Goal: Task Accomplishment & Management: Use online tool/utility

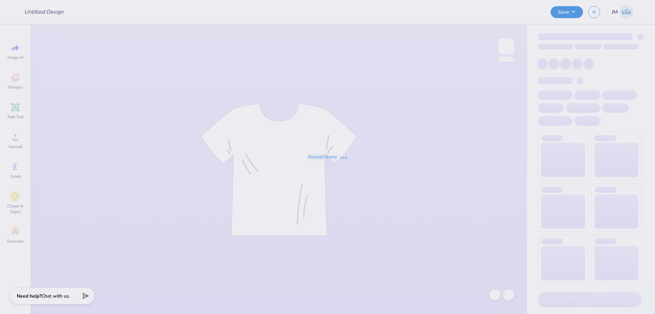
type input "Tri Sigma Family Weekend Crews"
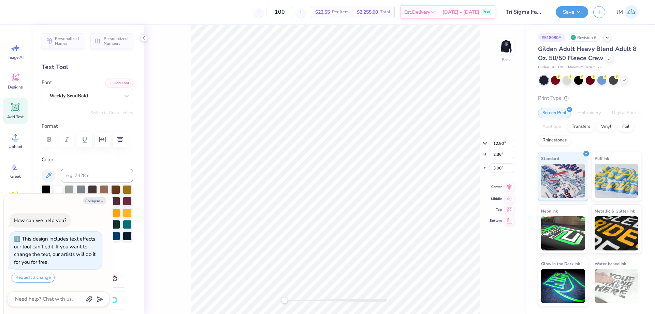
click at [511, 190] on icon at bounding box center [510, 187] width 10 height 8
type textarea "x"
click at [501, 137] on input "12.50" at bounding box center [502, 138] width 25 height 10
type input "8"
type input "9"
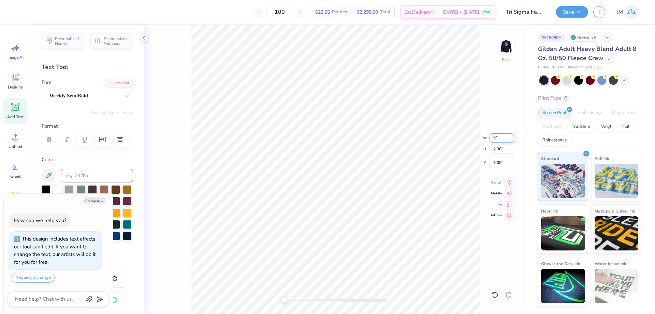
type textarea "x"
type input "9.00"
type input "1.70"
click at [505, 165] on input "3.33" at bounding box center [502, 163] width 25 height 10
type input "3"
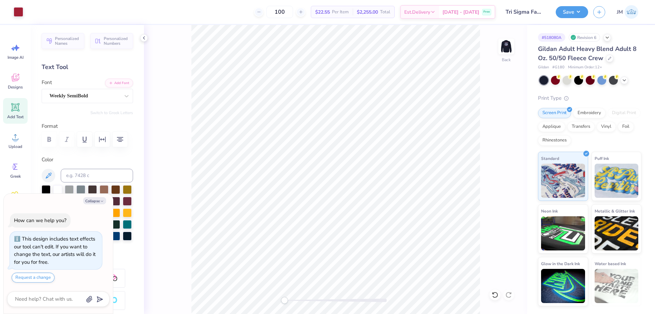
type textarea "x"
click at [497, 161] on input "3.00" at bounding box center [502, 163] width 25 height 10
type input "2.5"
click at [509, 43] on img at bounding box center [506, 46] width 27 height 27
click at [508, 188] on icon at bounding box center [510, 187] width 10 height 8
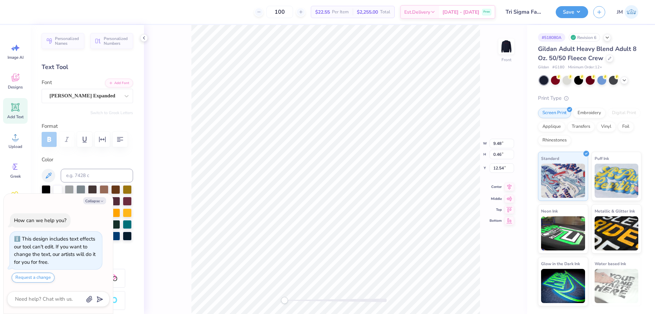
click at [510, 186] on icon at bounding box center [510, 187] width 4 height 6
click at [509, 40] on img at bounding box center [506, 46] width 27 height 27
click at [579, 11] on button "Save" at bounding box center [572, 11] width 32 height 12
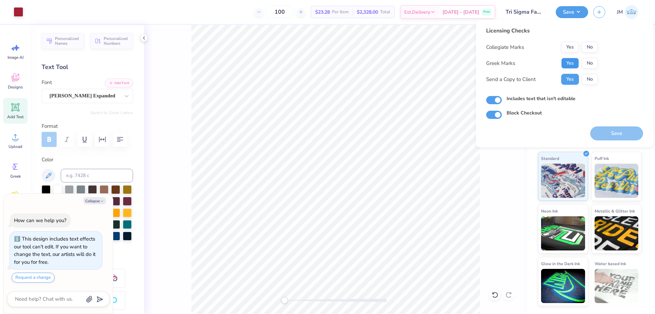
click at [577, 62] on button "Yes" at bounding box center [571, 63] width 18 height 11
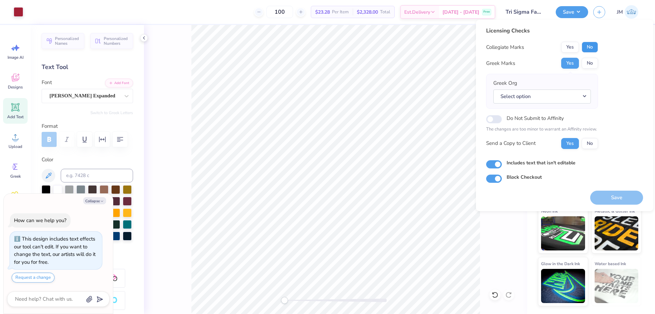
click at [588, 46] on button "No" at bounding box center [590, 47] width 16 height 11
click at [583, 99] on button "Select option" at bounding box center [543, 96] width 98 height 14
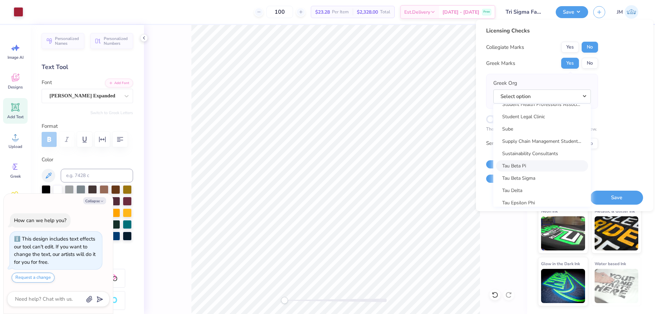
scroll to position [4884, 0]
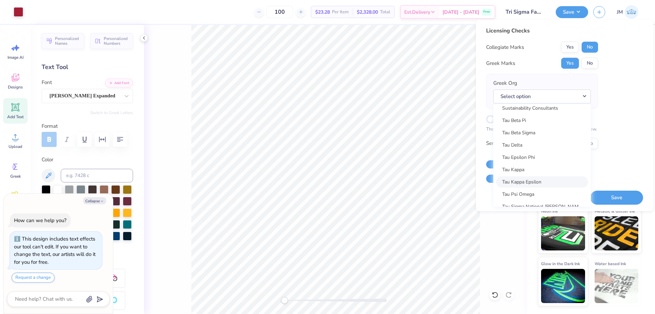
click at [543, 178] on link "Tau Kappa Epsilon" at bounding box center [542, 181] width 92 height 11
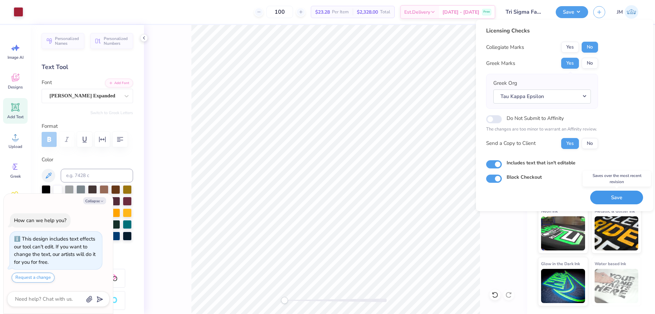
click at [624, 192] on button "Save" at bounding box center [617, 197] width 53 height 14
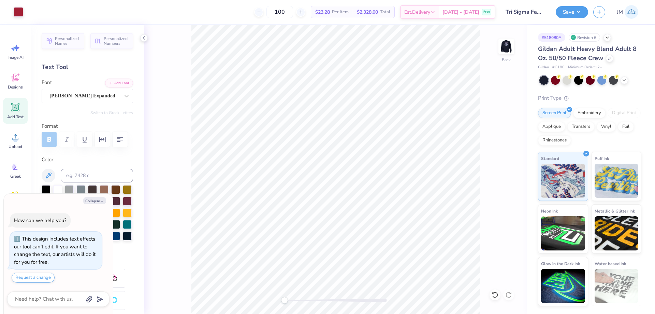
type textarea "x"
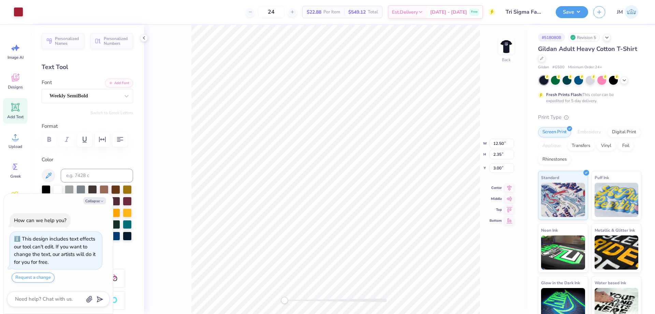
type textarea "x"
click at [503, 145] on input "12.50" at bounding box center [502, 144] width 25 height 10
type input "9"
type textarea "x"
type input "9.00"
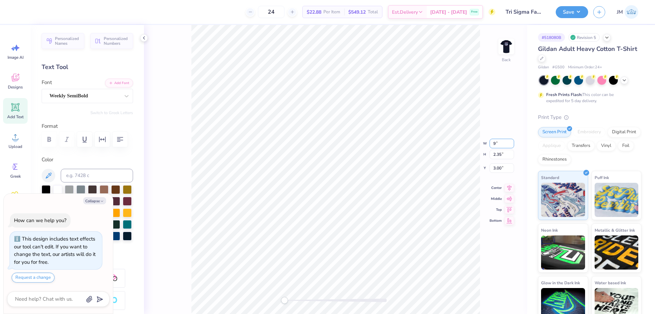
type input "1.69"
click at [504, 161] on input "3.33" at bounding box center [502, 163] width 25 height 10
type input "2.5"
click at [505, 46] on img at bounding box center [506, 46] width 27 height 27
click at [513, 45] on img at bounding box center [506, 46] width 27 height 27
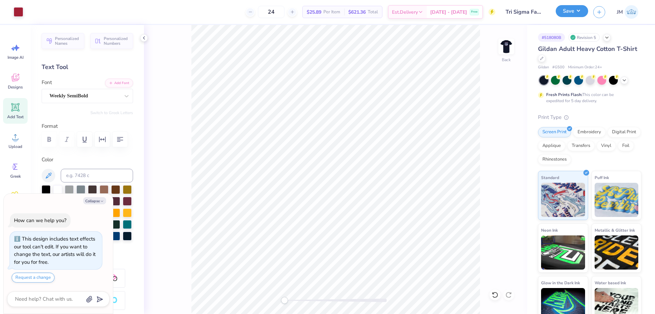
click at [581, 5] on button "Save" at bounding box center [572, 11] width 32 height 12
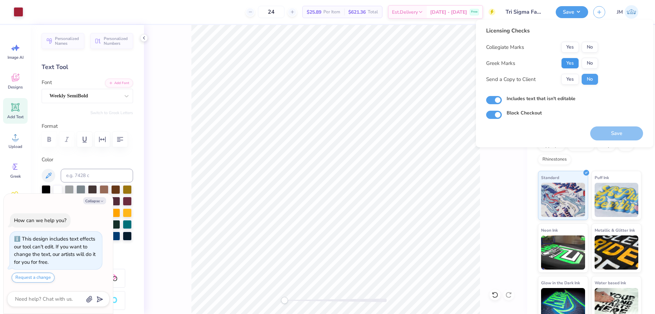
click at [574, 63] on button "Yes" at bounding box center [571, 63] width 18 height 11
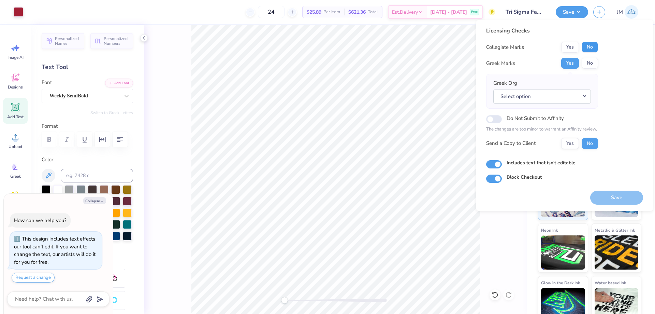
click at [588, 45] on button "No" at bounding box center [590, 47] width 16 height 11
click at [587, 95] on button "Select option" at bounding box center [543, 96] width 98 height 14
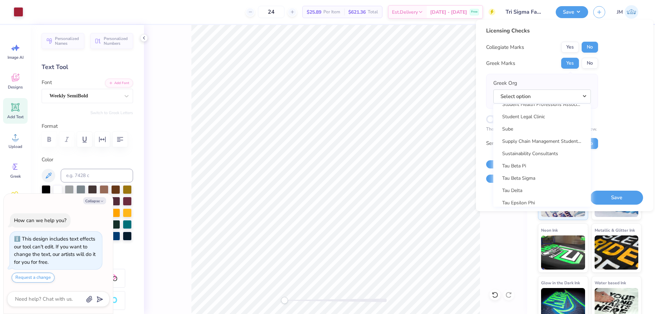
scroll to position [4947, 0]
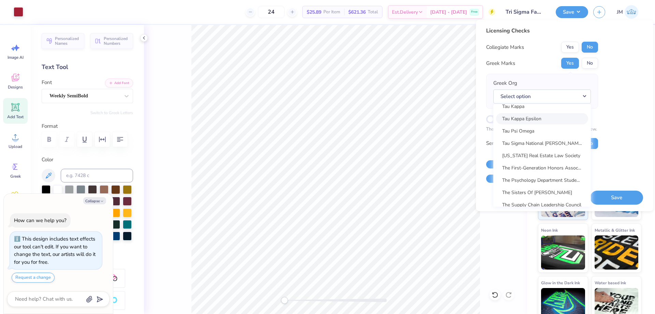
click at [549, 121] on link "Tau Kappa Epsilon" at bounding box center [542, 118] width 92 height 11
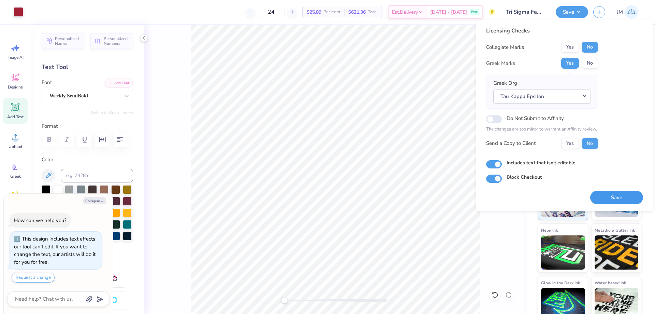
click at [604, 195] on button "Save" at bounding box center [617, 197] width 53 height 14
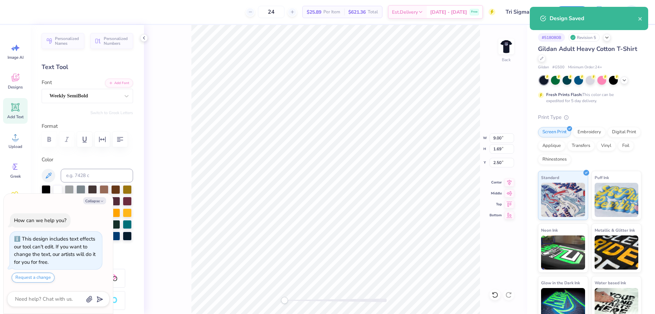
type textarea "x"
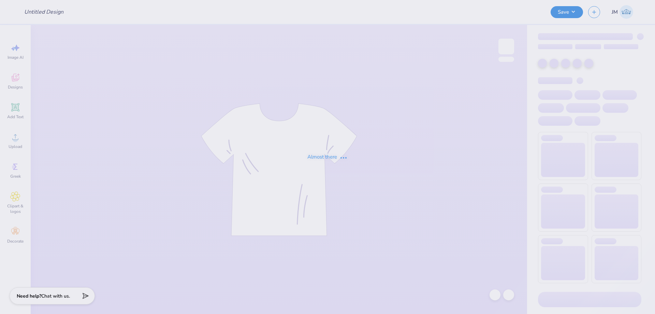
type input "Tri Sigma Family Weekend Crews"
type input "24"
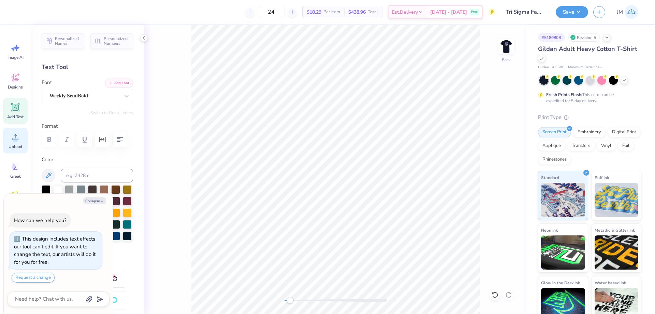
click at [12, 137] on icon at bounding box center [15, 137] width 10 height 10
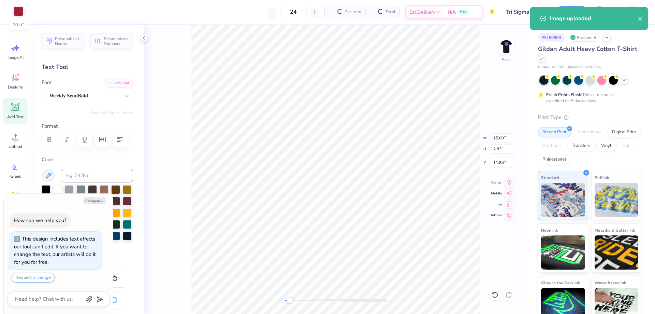
type textarea "x"
click at [500, 137] on input "15.00" at bounding box center [502, 138] width 25 height 10
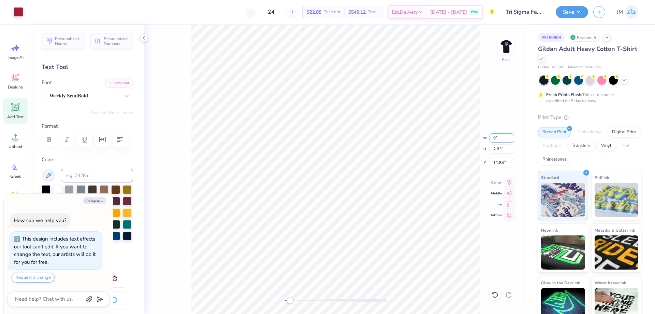
type input "9"
type textarea "x"
type input "9.00"
type input "1.70"
click at [508, 162] on input "12.40" at bounding box center [502, 163] width 25 height 10
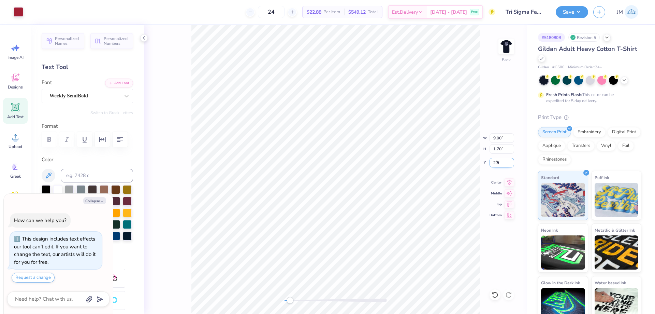
type input "2.5"
click at [585, 8] on button "Save" at bounding box center [572, 11] width 32 height 12
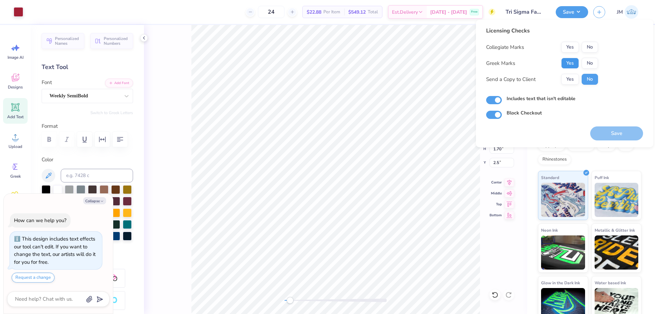
click at [571, 65] on button "Yes" at bounding box center [571, 63] width 18 height 11
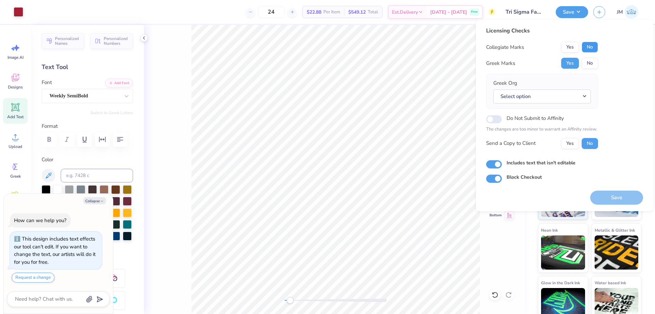
click at [585, 48] on button "No" at bounding box center [590, 47] width 16 height 11
click at [589, 97] on button "Select option" at bounding box center [543, 96] width 98 height 14
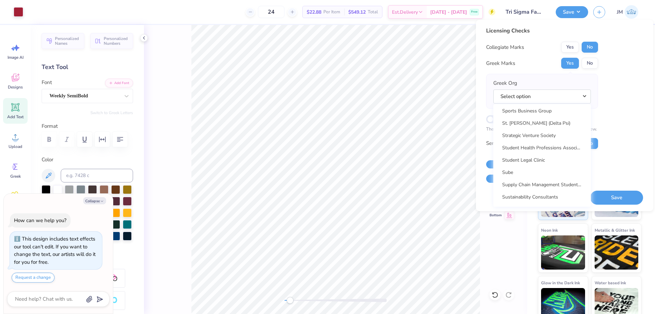
scroll to position [4925, 0]
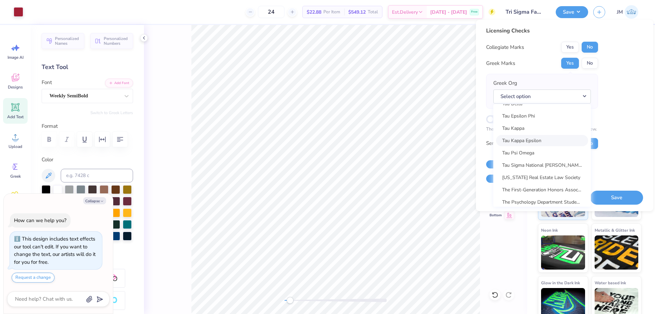
click at [537, 136] on link "Tau Kappa Epsilon" at bounding box center [542, 140] width 92 height 11
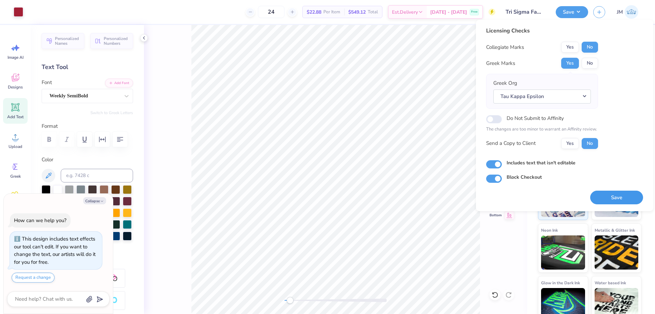
click at [609, 197] on button "Save" at bounding box center [617, 197] width 53 height 14
type textarea "x"
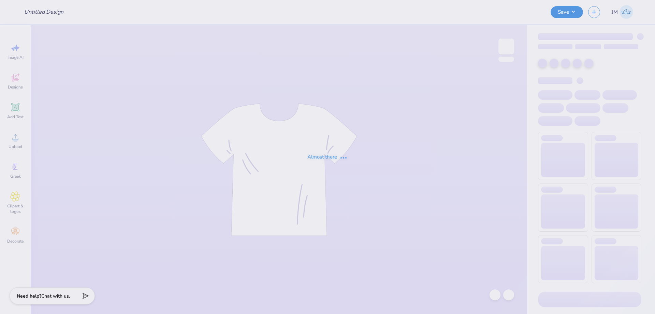
type input "Tri Sigma Family Weekend Crews"
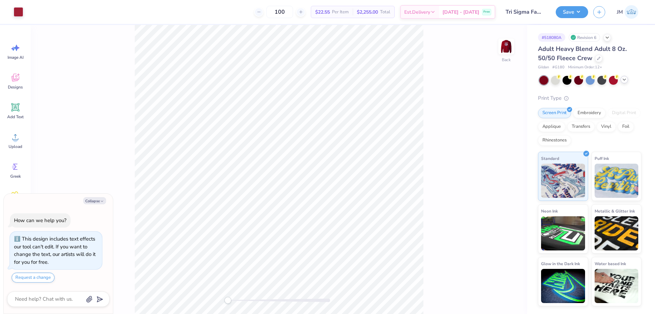
click at [624, 81] on icon at bounding box center [624, 79] width 5 height 5
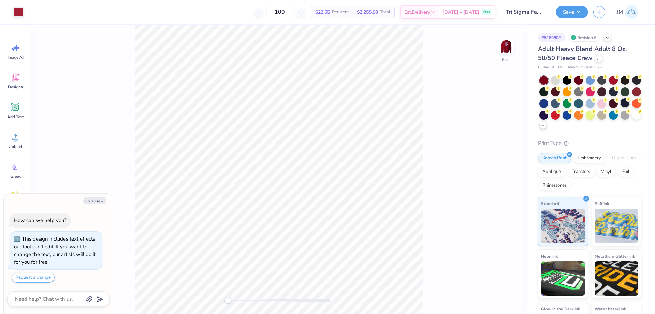
click at [621, 107] on div at bounding box center [625, 102] width 9 height 9
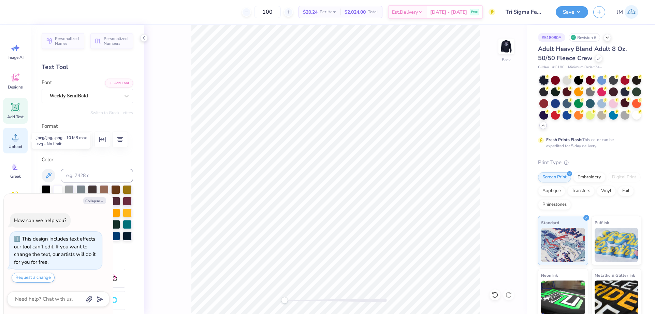
click at [15, 143] on div "Upload" at bounding box center [15, 141] width 25 height 26
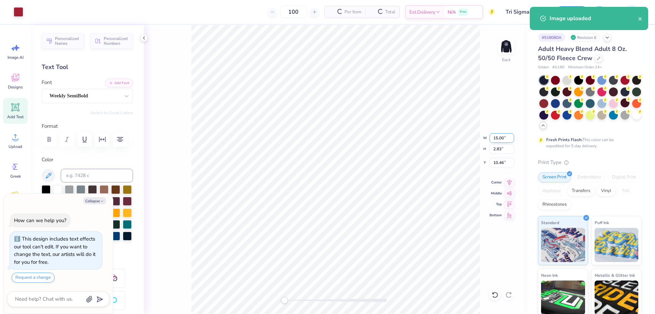
type textarea "x"
click at [502, 137] on input "15.00" at bounding box center [502, 138] width 25 height 10
type input "9"
type textarea "x"
type input "9.00"
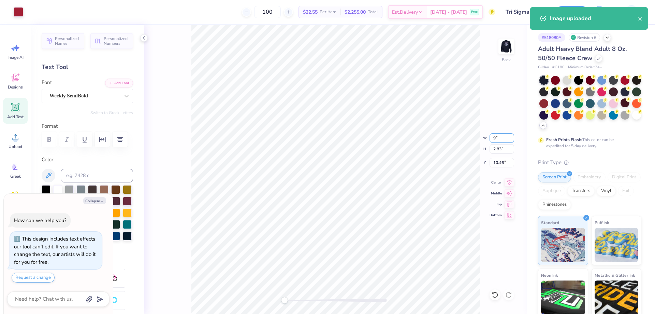
type input "1.70"
click at [507, 165] on input "11.03" at bounding box center [502, 163] width 25 height 10
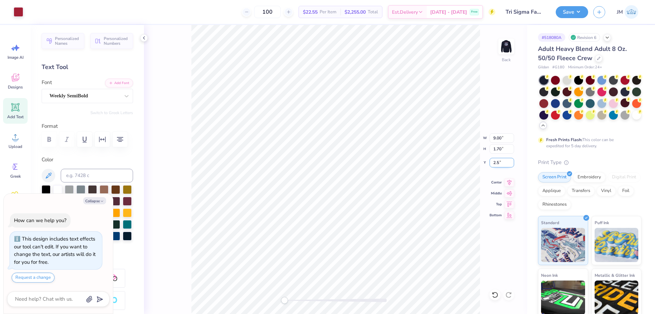
type input "2.5"
click at [512, 178] on icon at bounding box center [510, 181] width 10 height 8
click at [580, 12] on button "Save" at bounding box center [572, 11] width 32 height 12
click at [512, 49] on img at bounding box center [506, 46] width 27 height 27
click at [577, 13] on button "Save" at bounding box center [572, 11] width 32 height 12
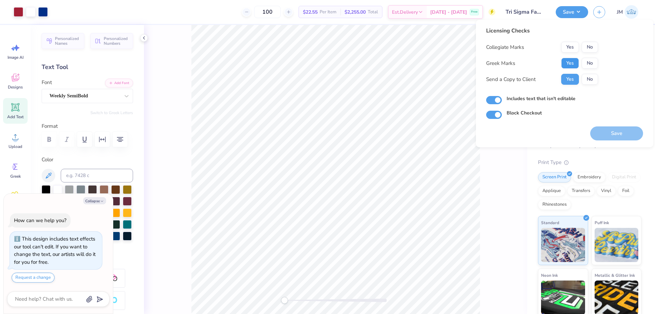
click at [574, 60] on button "Yes" at bounding box center [571, 63] width 18 height 11
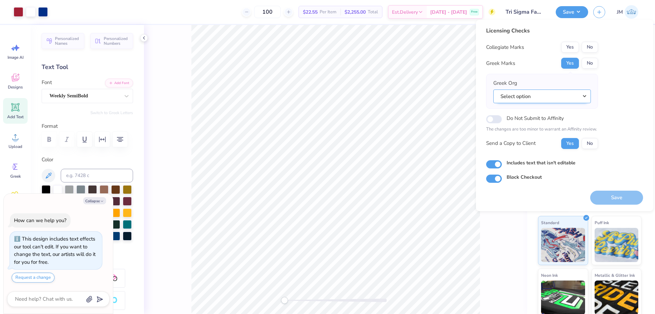
click at [587, 96] on button "Select option" at bounding box center [543, 96] width 98 height 14
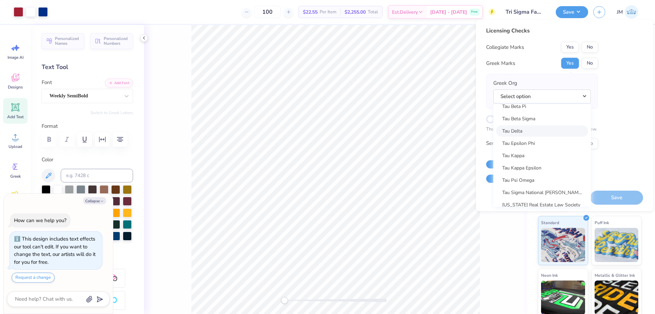
scroll to position [4918, 0]
click at [550, 145] on link "Tau Kappa Epsilon" at bounding box center [542, 146] width 92 height 11
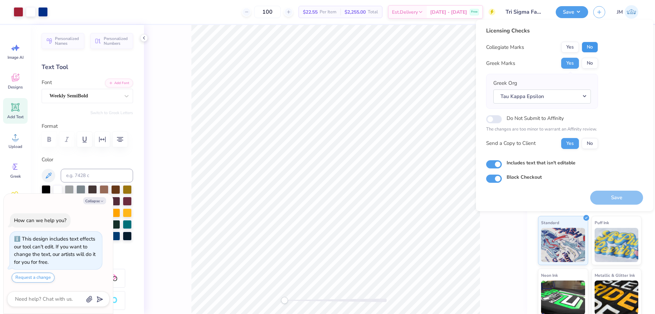
click at [592, 47] on button "No" at bounding box center [590, 47] width 16 height 11
click at [630, 197] on button "Save" at bounding box center [617, 197] width 53 height 14
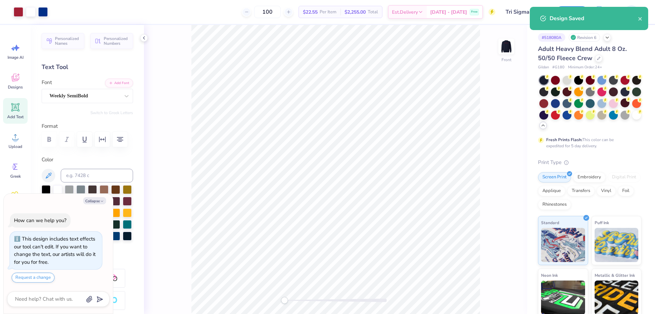
type textarea "x"
